Goal: Find specific page/section: Find specific page/section

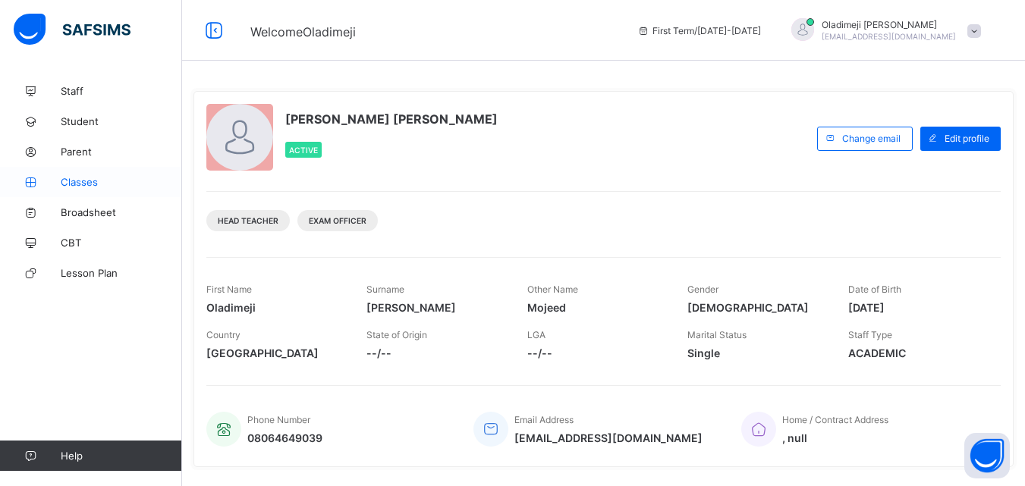
click at [71, 177] on span "Classes" at bounding box center [121, 182] width 121 height 12
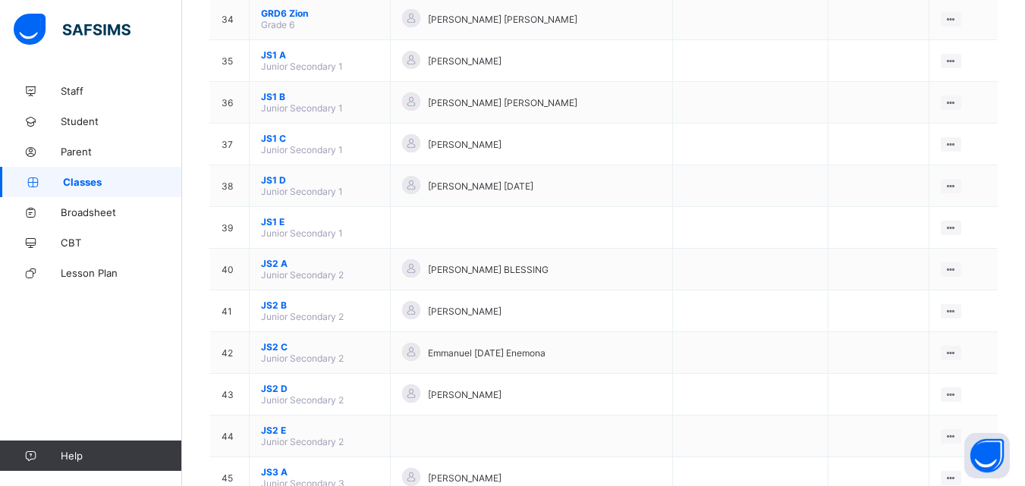
scroll to position [1543, 0]
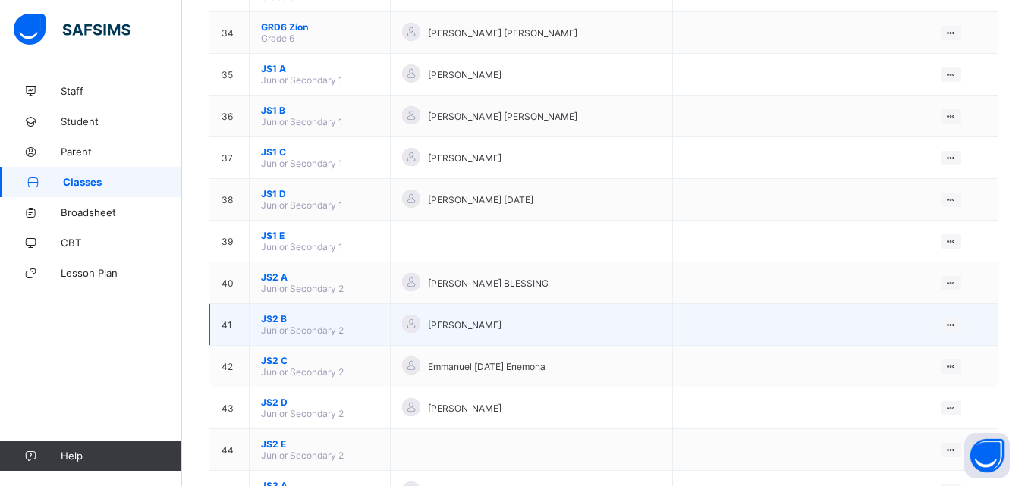
click at [275, 320] on span "JS2 B" at bounding box center [320, 318] width 118 height 11
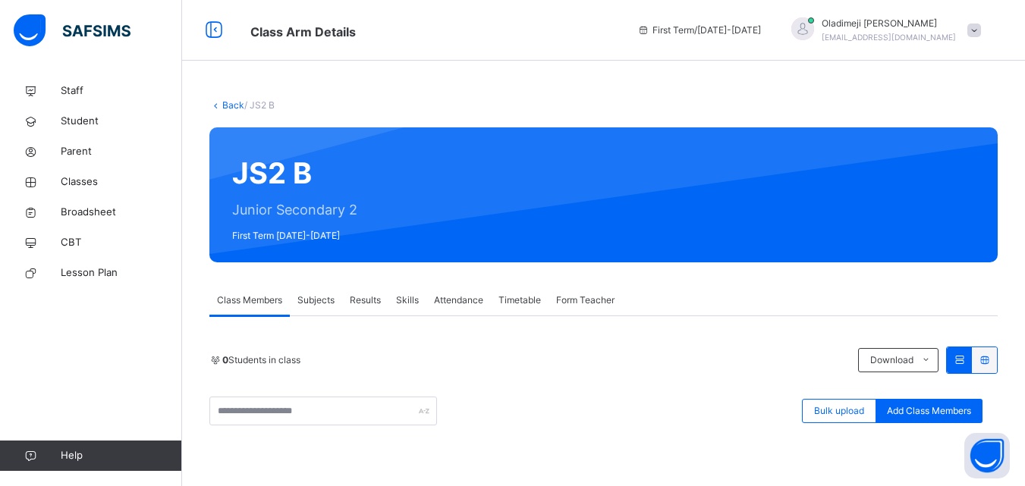
click at [363, 301] on span "Results" at bounding box center [365, 301] width 31 height 14
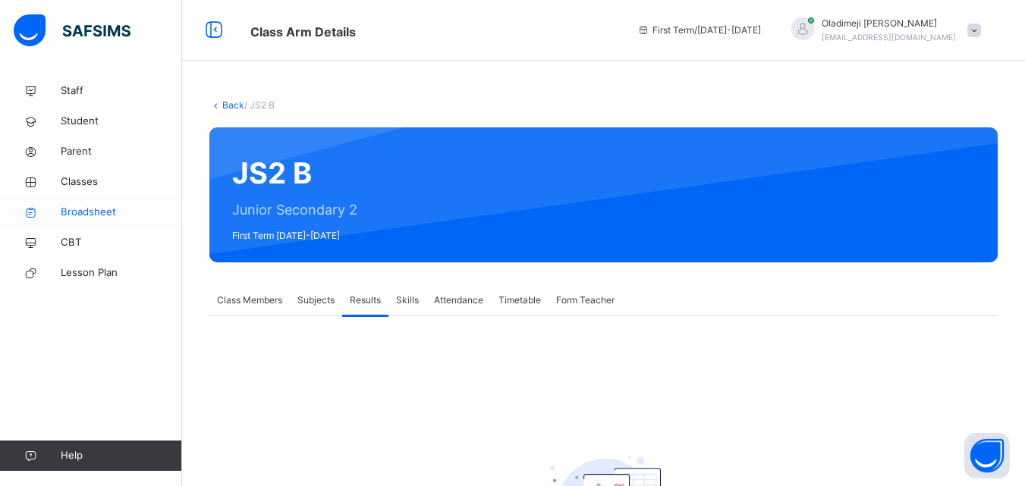
click at [97, 216] on span "Broadsheet" at bounding box center [121, 212] width 121 height 15
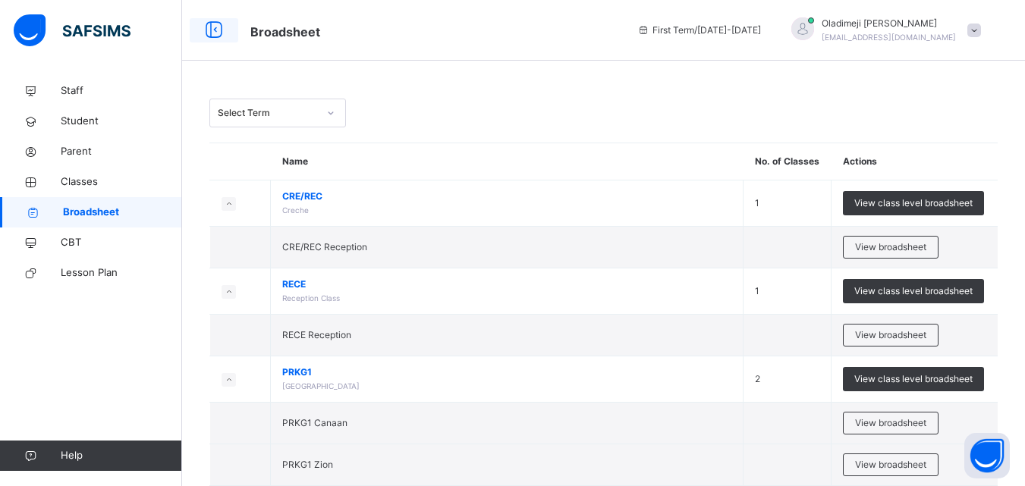
click at [215, 28] on icon at bounding box center [214, 30] width 26 height 27
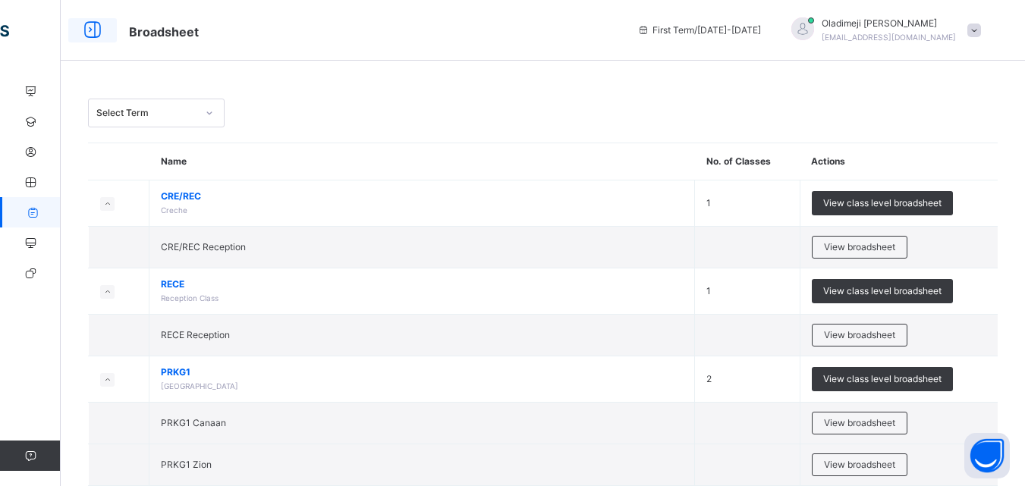
click at [93, 27] on icon at bounding box center [93, 30] width 26 height 27
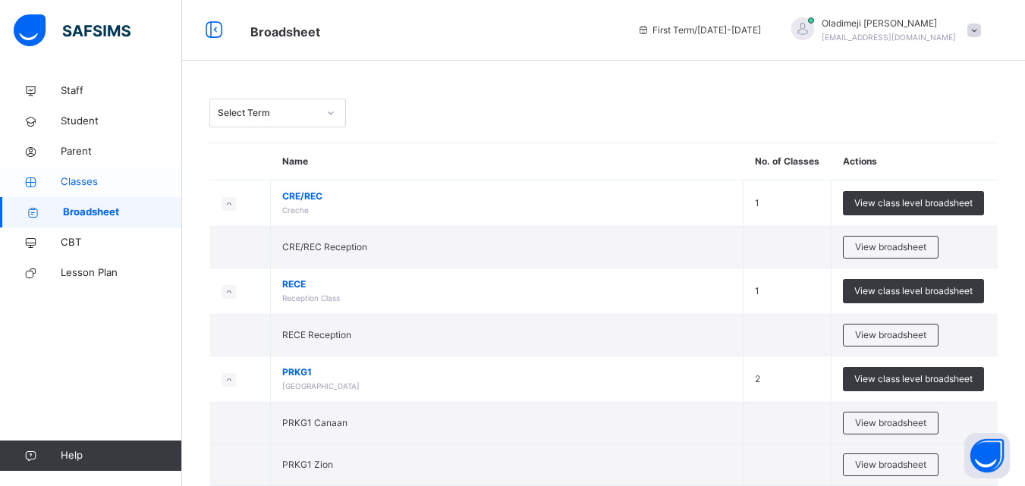
click at [68, 181] on span "Classes" at bounding box center [121, 181] width 121 height 15
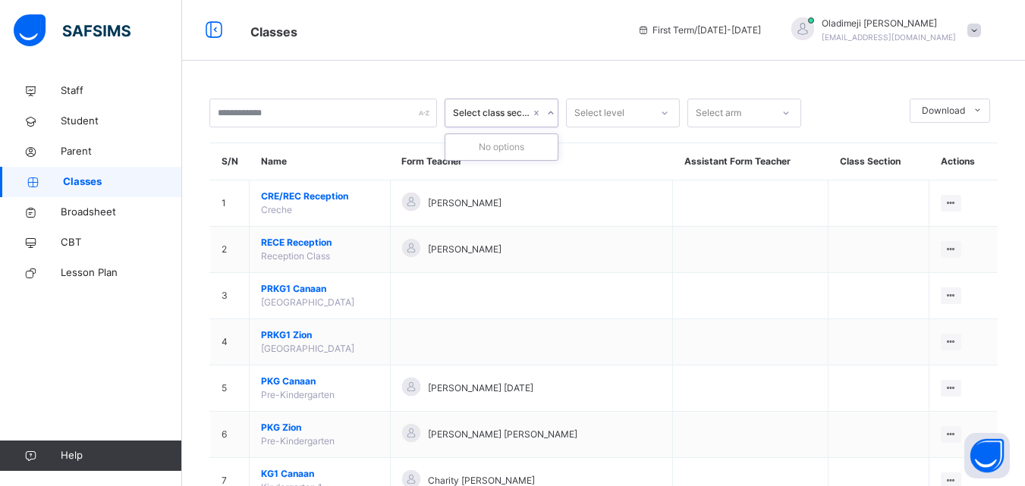
click at [551, 114] on icon at bounding box center [550, 113] width 5 height 3
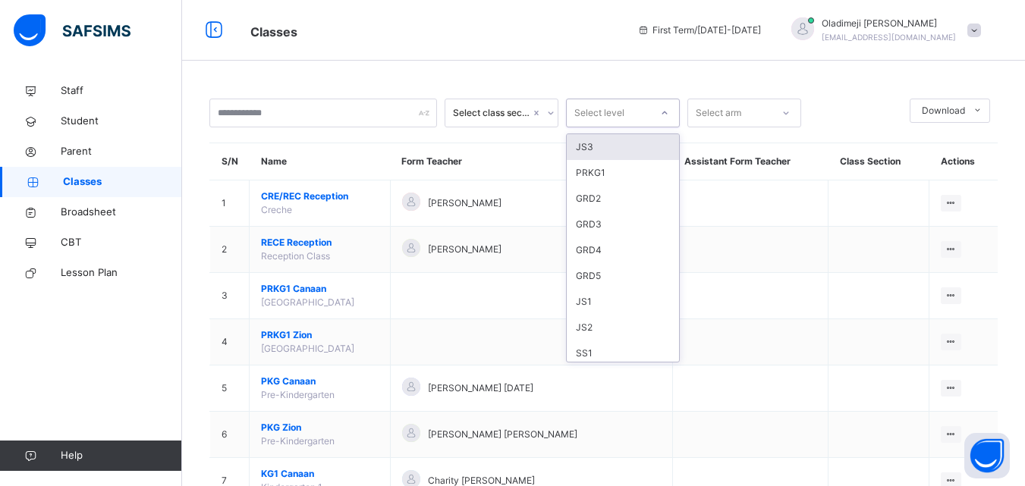
click at [666, 116] on icon at bounding box center [664, 112] width 9 height 15
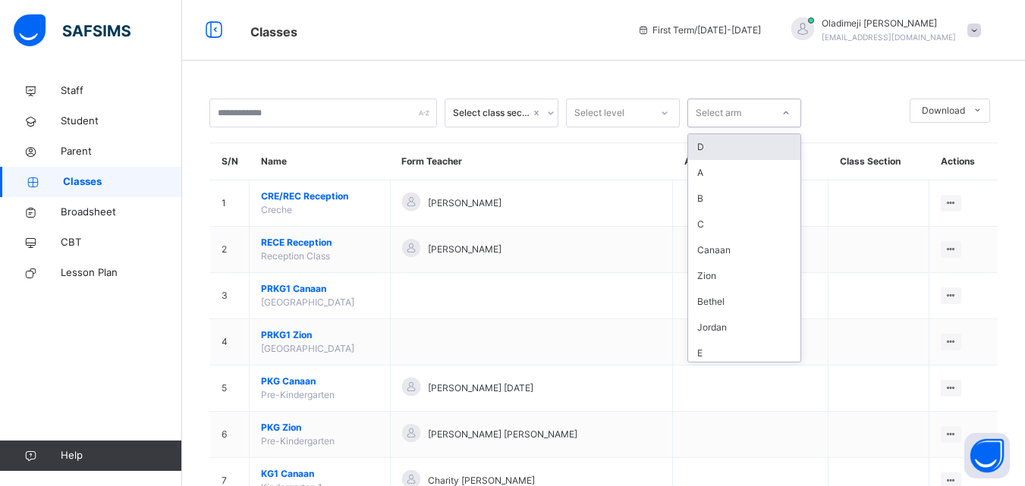
click at [783, 115] on icon at bounding box center [785, 112] width 9 height 15
click at [551, 113] on icon at bounding box center [550, 112] width 9 height 15
click at [548, 112] on icon at bounding box center [550, 112] width 9 height 15
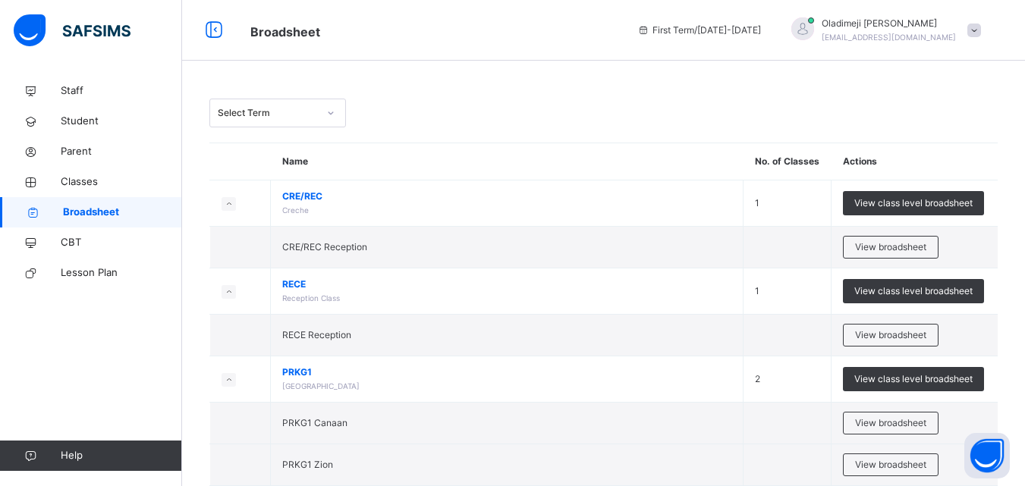
click at [334, 110] on icon at bounding box center [330, 112] width 9 height 15
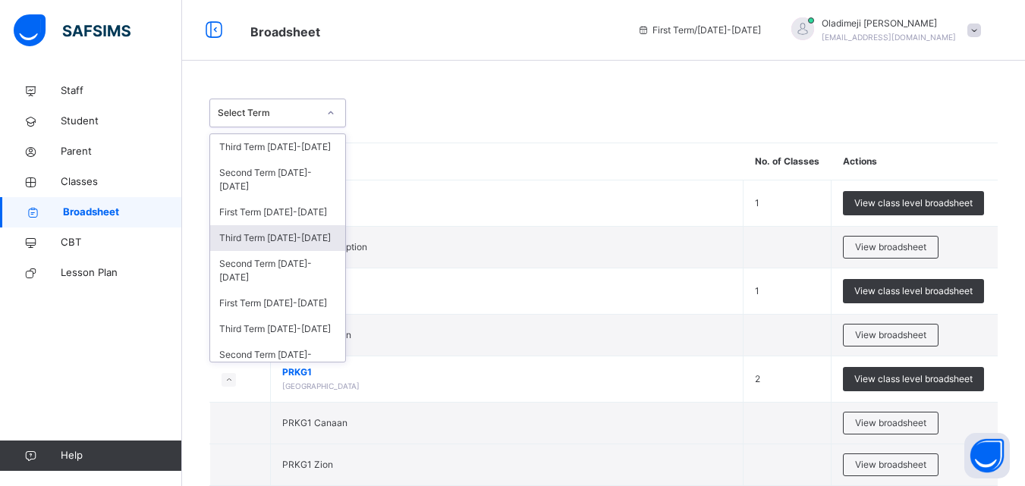
click at [244, 240] on div "Third Term [DATE]-[DATE]" at bounding box center [277, 238] width 135 height 26
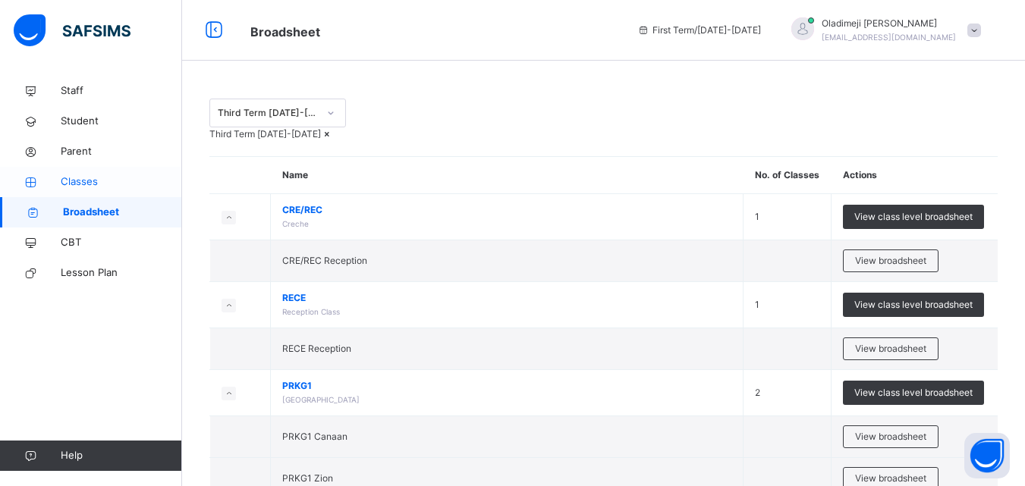
click at [80, 185] on span "Classes" at bounding box center [121, 181] width 121 height 15
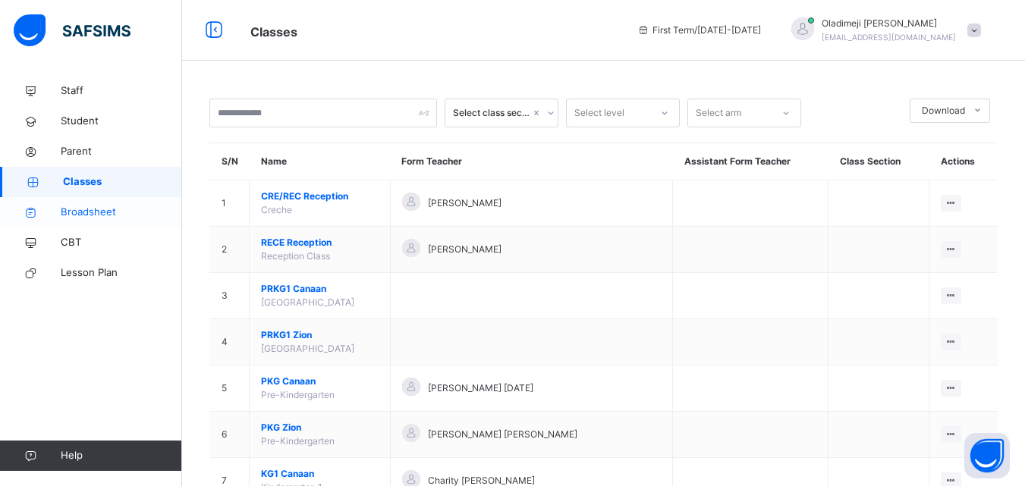
click at [93, 212] on span "Broadsheet" at bounding box center [121, 212] width 121 height 15
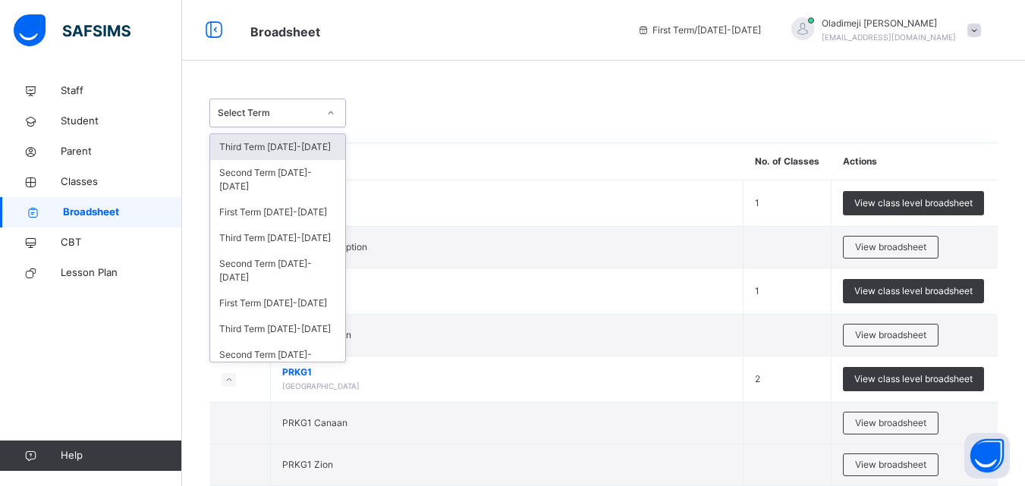
click at [333, 111] on icon at bounding box center [330, 112] width 9 height 15
click at [275, 239] on div "Third Term [DATE]-[DATE]" at bounding box center [277, 238] width 135 height 26
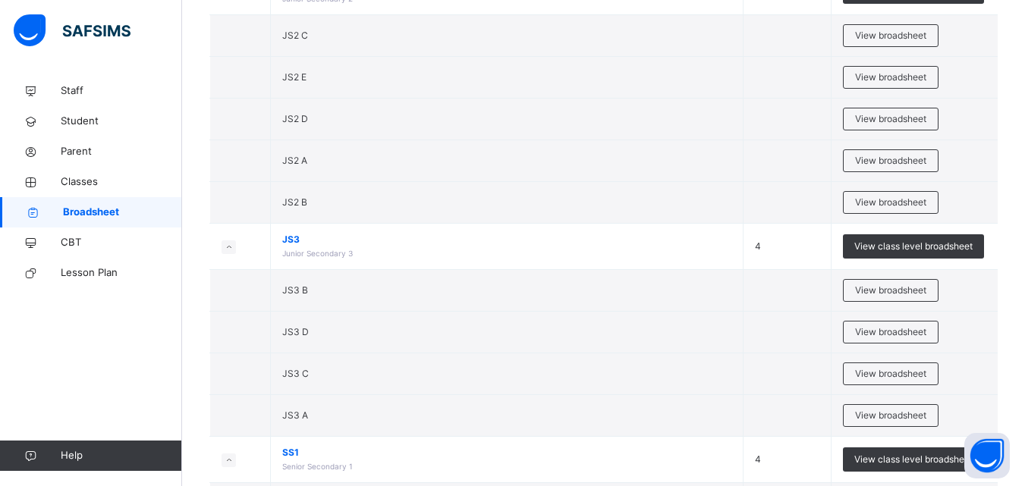
scroll to position [2448, 0]
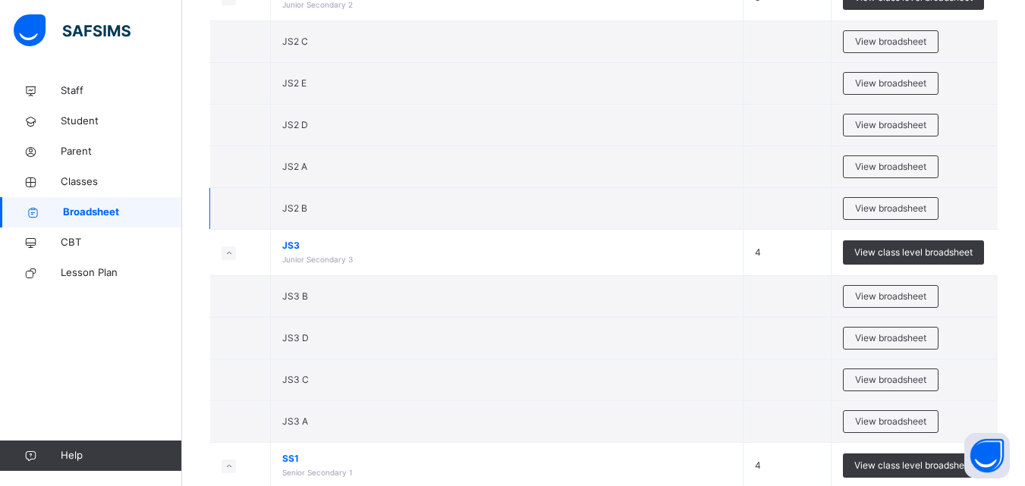
click at [284, 214] on span "JS2 B" at bounding box center [294, 208] width 25 height 11
click at [313, 230] on td "JS2 B" at bounding box center [507, 209] width 473 height 42
click at [329, 230] on td "JS2 B" at bounding box center [507, 209] width 473 height 42
click at [886, 215] on span "View broadsheet" at bounding box center [890, 209] width 71 height 14
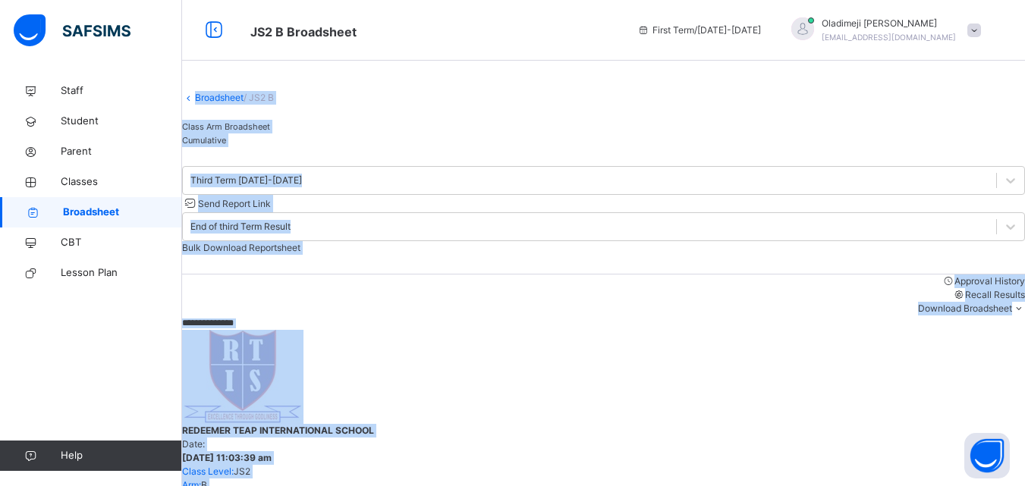
click at [926, 136] on div "Class Arm Broadsheet Cumulative" at bounding box center [603, 133] width 843 height 27
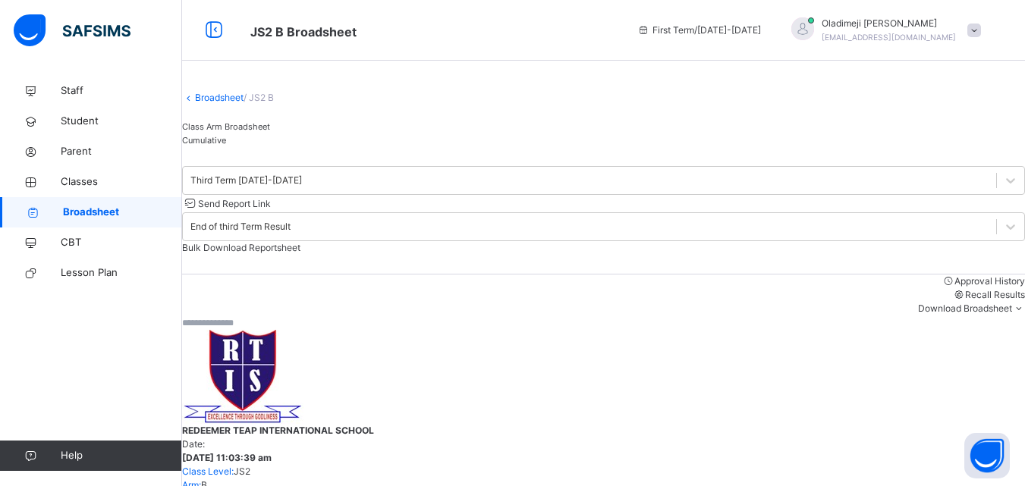
click at [926, 136] on div "Class Arm Broadsheet Cumulative" at bounding box center [603, 133] width 843 height 27
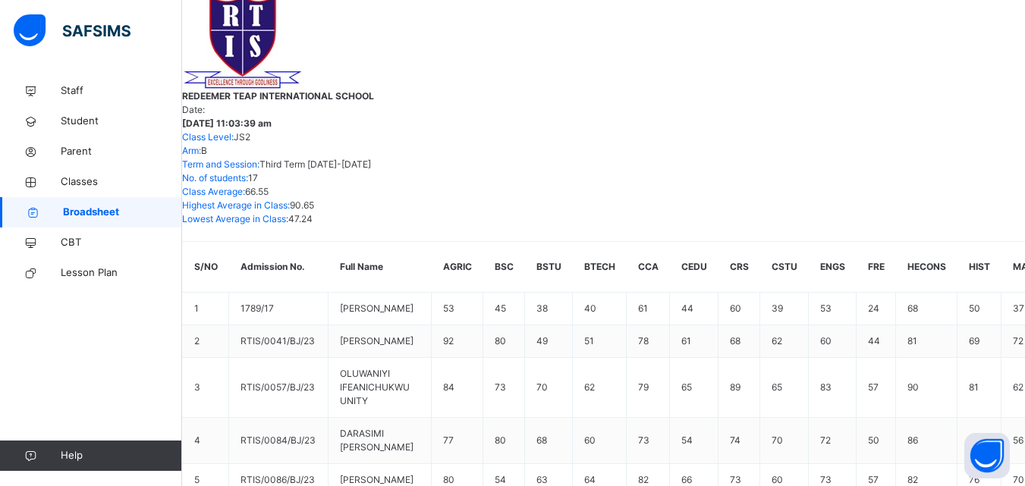
scroll to position [343, 0]
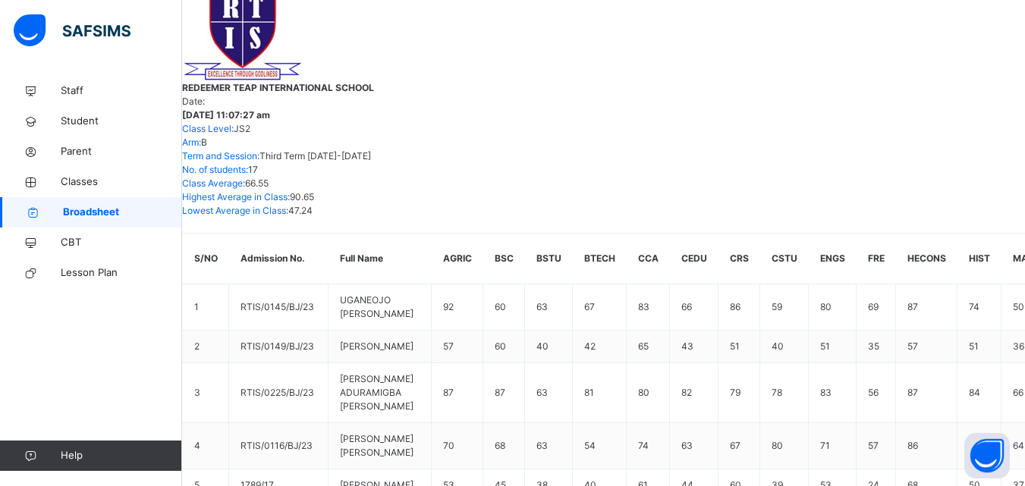
scroll to position [383, 470]
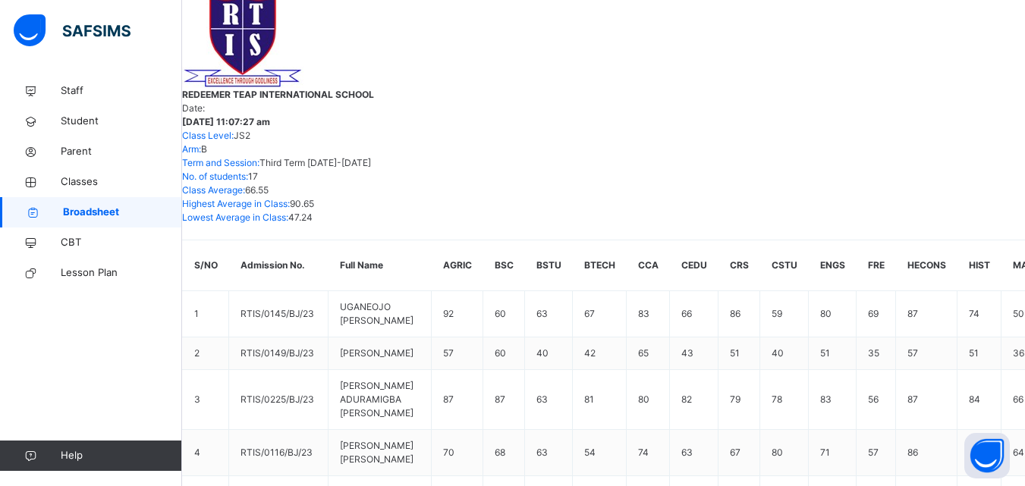
scroll to position [343, 0]
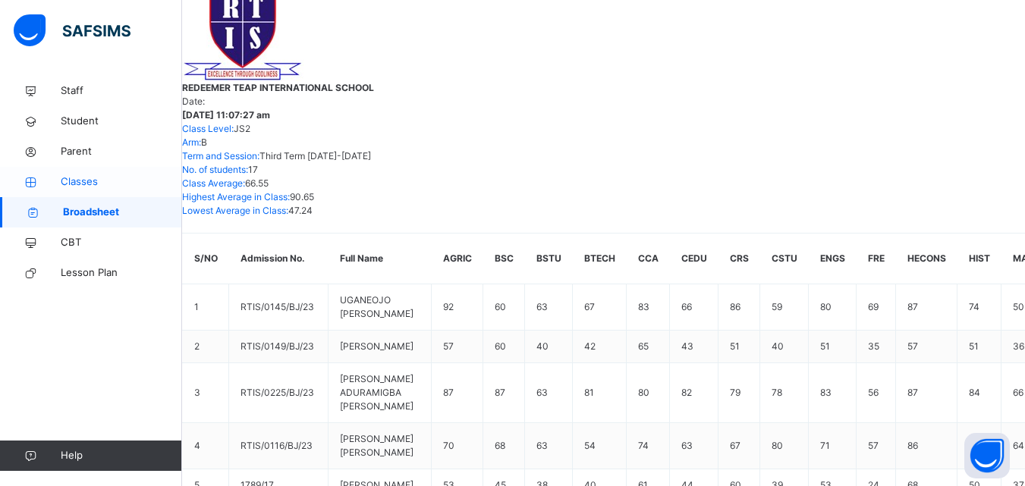
click at [83, 184] on span "Classes" at bounding box center [121, 181] width 121 height 15
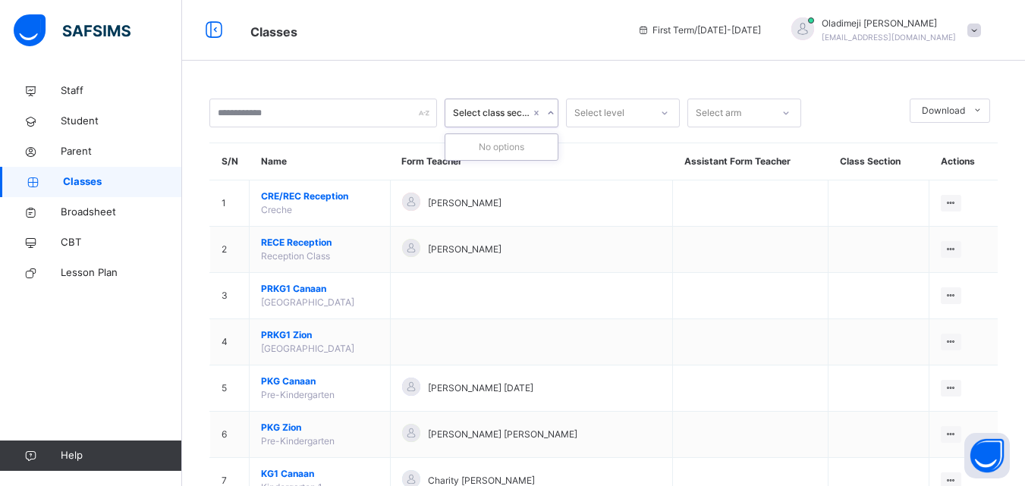
click at [551, 115] on icon at bounding box center [550, 113] width 5 height 3
click at [551, 115] on icon at bounding box center [550, 112] width 9 height 15
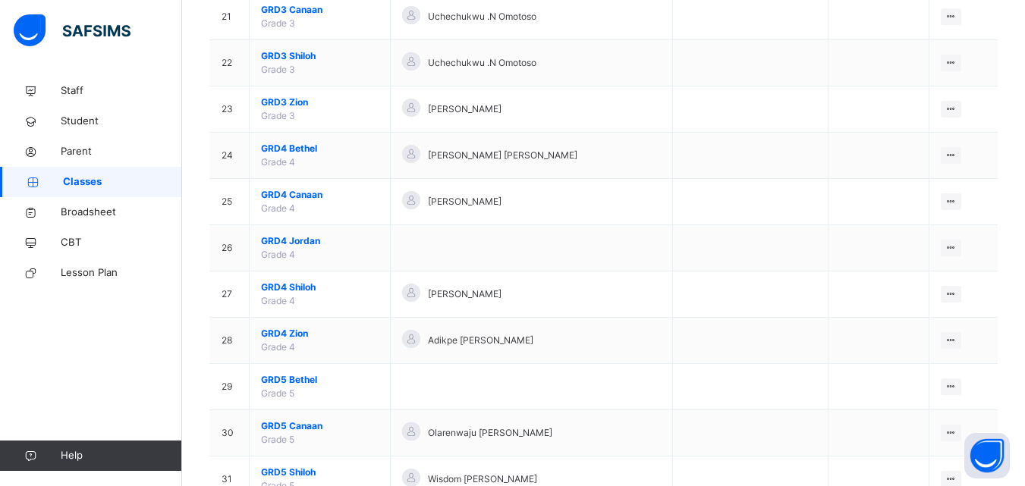
scroll to position [1137, 0]
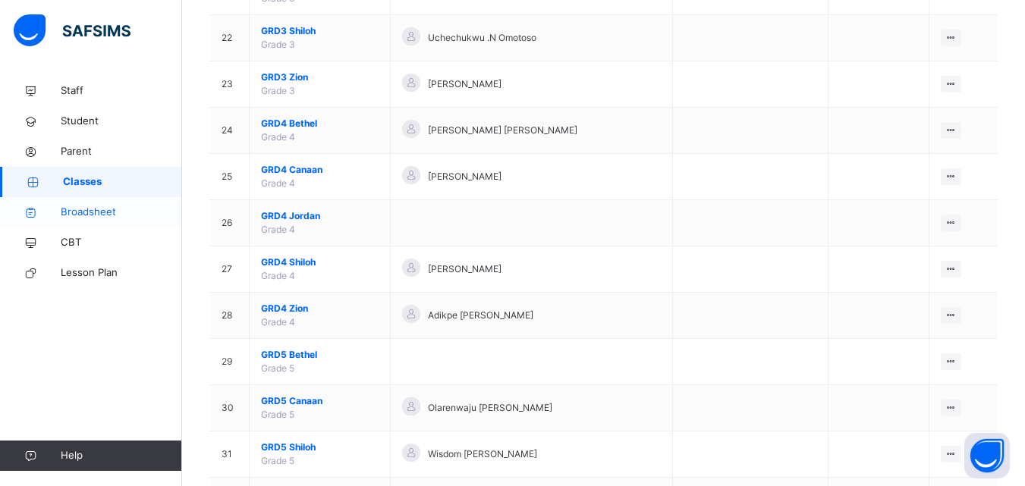
click at [105, 211] on span "Broadsheet" at bounding box center [121, 212] width 121 height 15
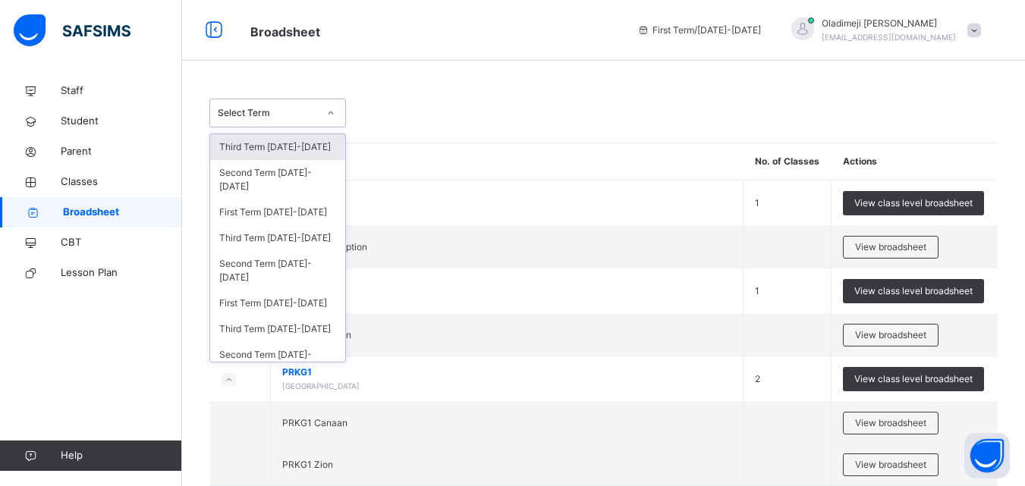
click at [335, 112] on icon at bounding box center [330, 112] width 9 height 15
click at [277, 243] on div "Third Term [DATE]-[DATE]" at bounding box center [277, 238] width 135 height 26
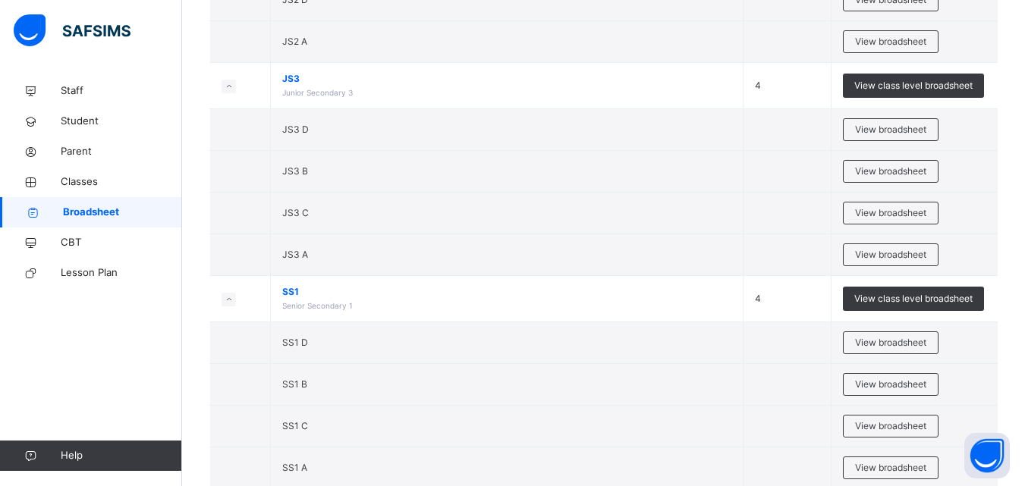
scroll to position [2596, 0]
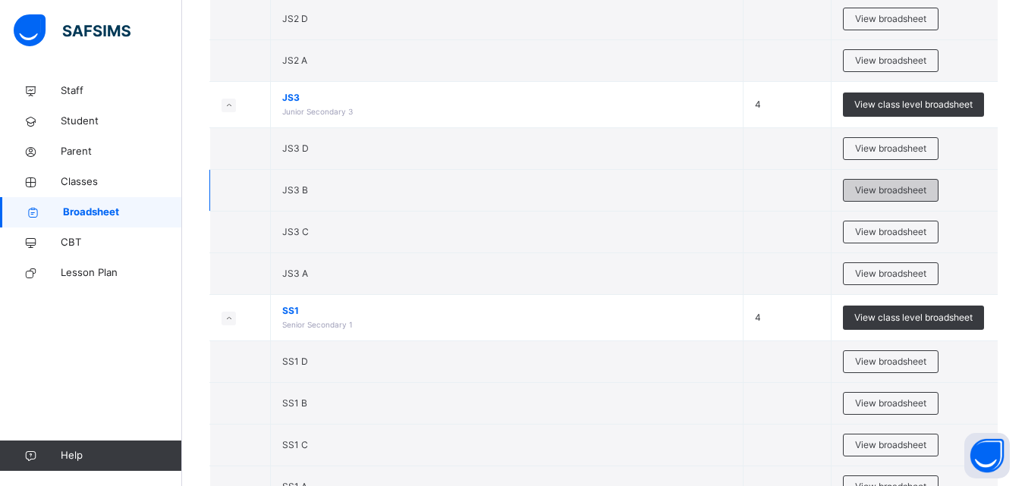
click at [881, 197] on span "View broadsheet" at bounding box center [890, 191] width 71 height 14
